Goal: Transaction & Acquisition: Download file/media

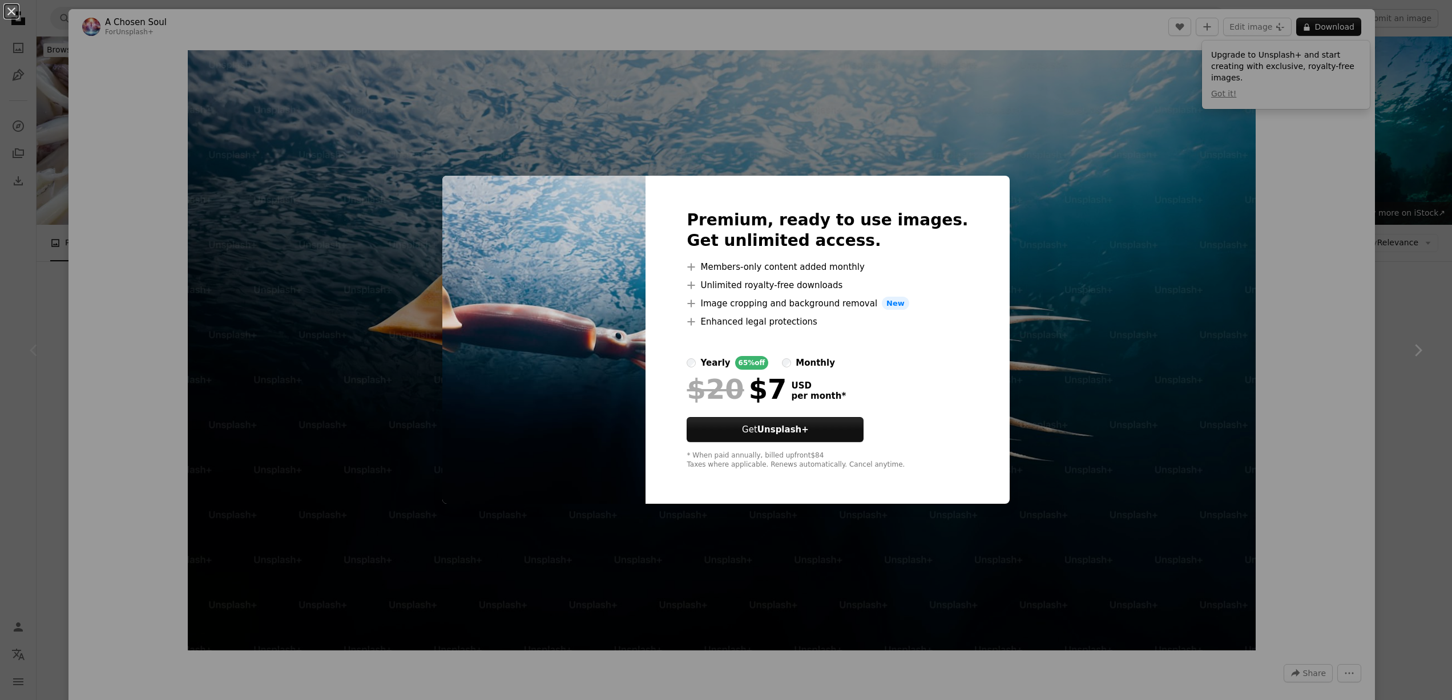
click at [1259, 166] on div "An X shape Premium, ready to use images. Get unlimited access. A plus sign Memb…" at bounding box center [726, 350] width 1452 height 700
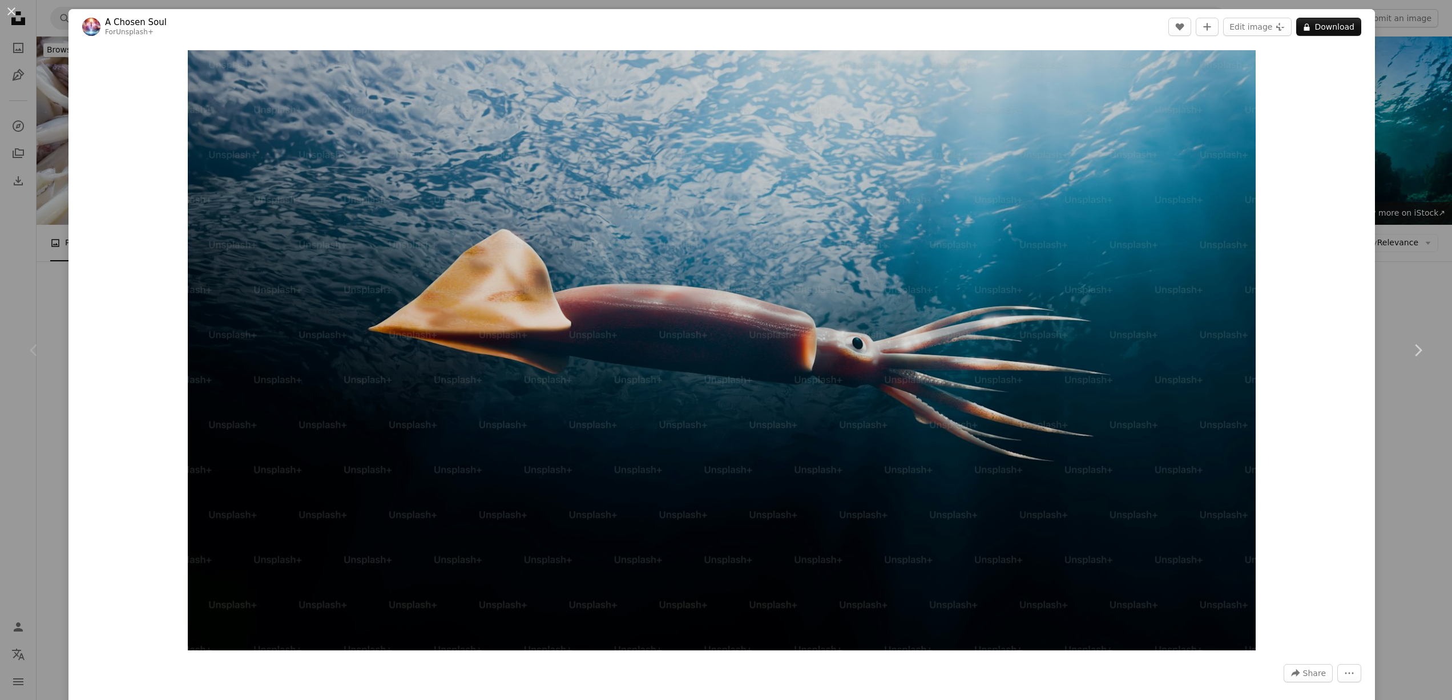
drag, startPoint x: 1448, startPoint y: 470, endPoint x: 1445, endPoint y: 456, distance: 14.0
click at [1447, 455] on div "An X shape Chevron left Chevron right A Chosen Soul For Unsplash+ A heart A plu…" at bounding box center [726, 350] width 1452 height 700
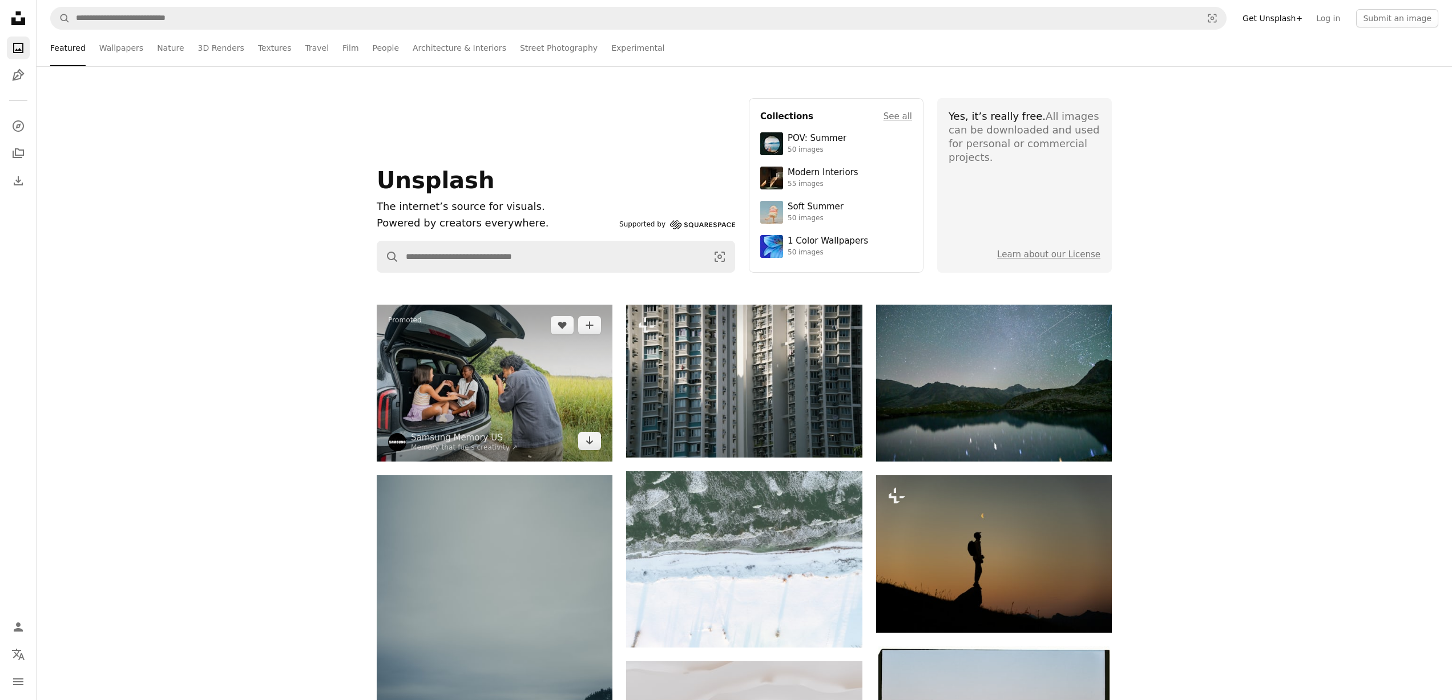
click at [516, 386] on img at bounding box center [495, 383] width 236 height 157
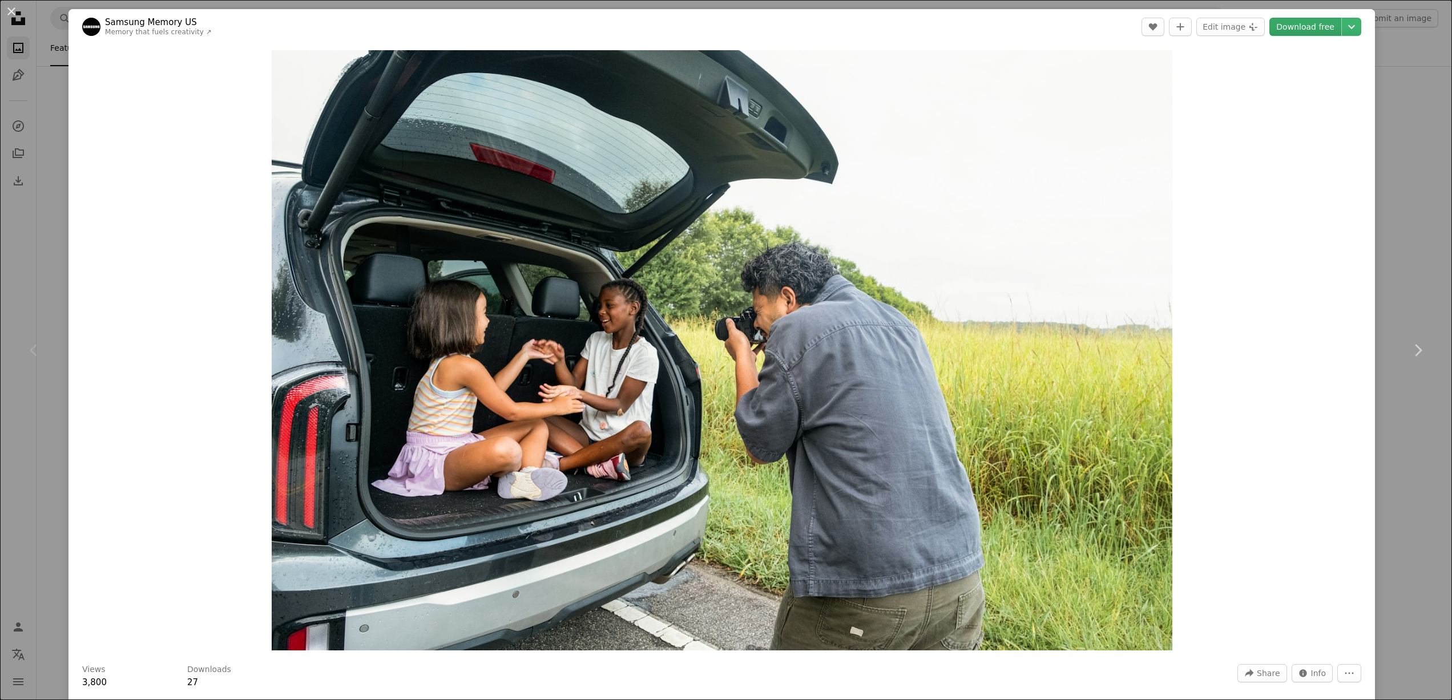
click at [1305, 29] on link "Download free" at bounding box center [1305, 27] width 72 height 18
